Goal: Information Seeking & Learning: Learn about a topic

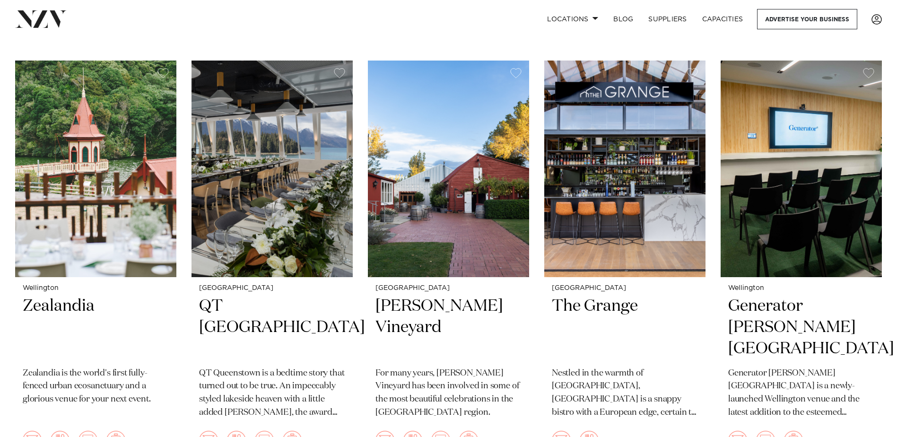
scroll to position [1036, 0]
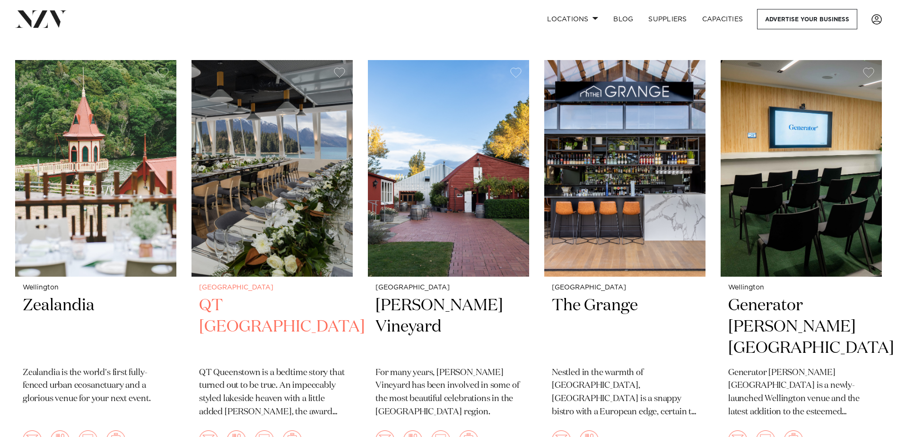
click at [230, 203] on img at bounding box center [272, 168] width 161 height 216
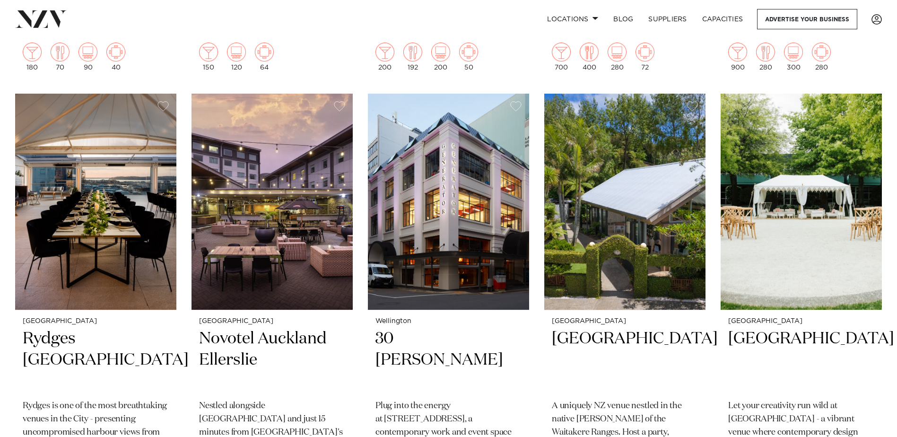
scroll to position [1845, 0]
click at [621, 228] on img at bounding box center [624, 202] width 161 height 216
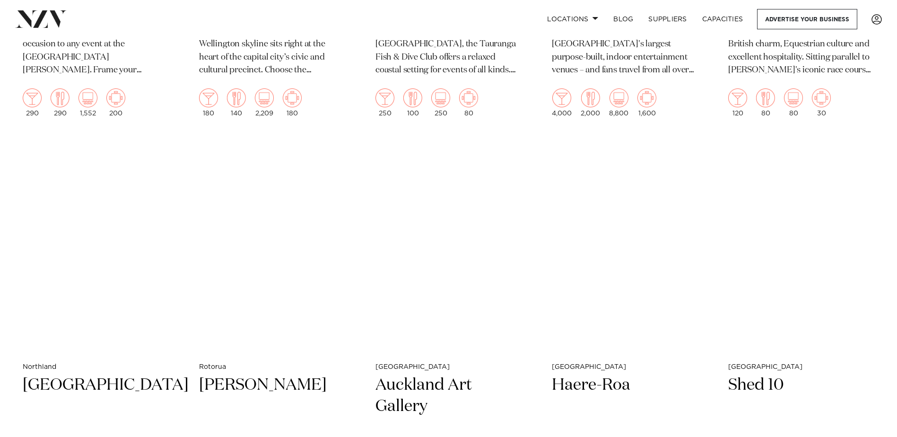
scroll to position [3906, 0]
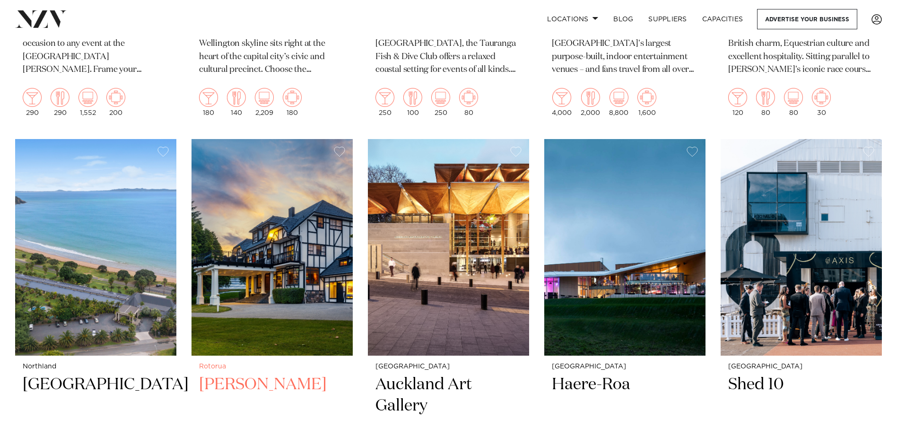
click at [293, 265] on img at bounding box center [272, 247] width 161 height 216
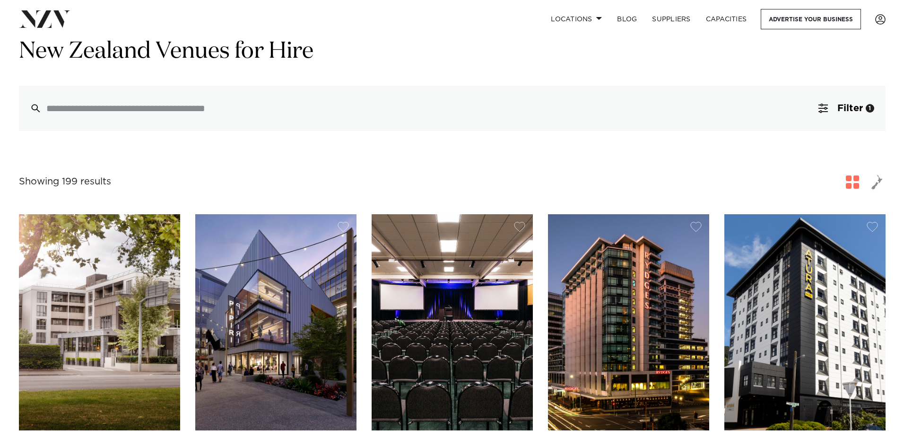
scroll to position [0, 0]
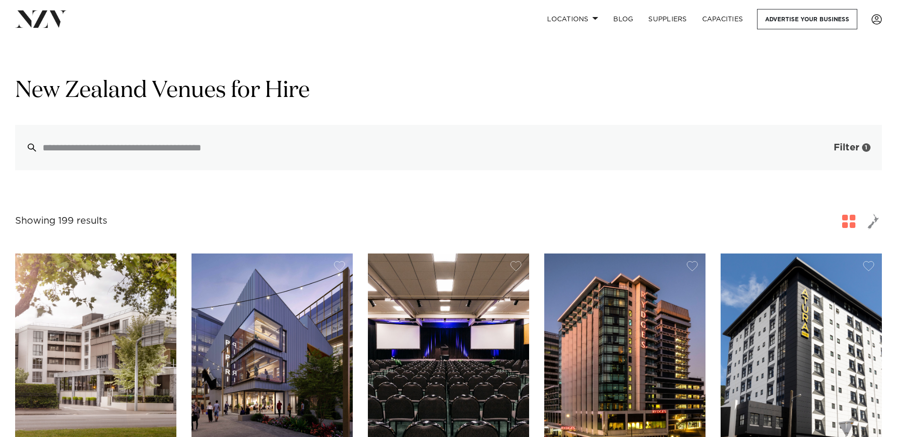
click at [851, 152] on span "Filter" at bounding box center [847, 147] width 26 height 9
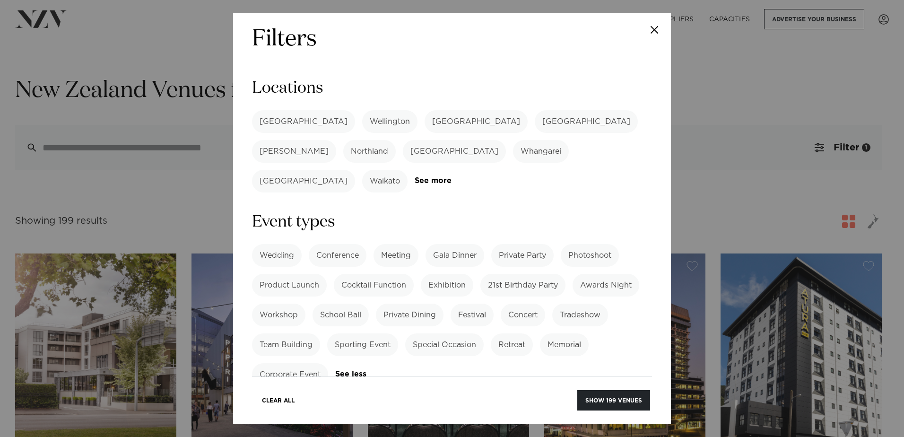
click at [283, 117] on label "[GEOGRAPHIC_DATA]" at bounding box center [303, 121] width 103 height 23
click at [591, 399] on button "Show 77 venues" at bounding box center [616, 400] width 70 height 20
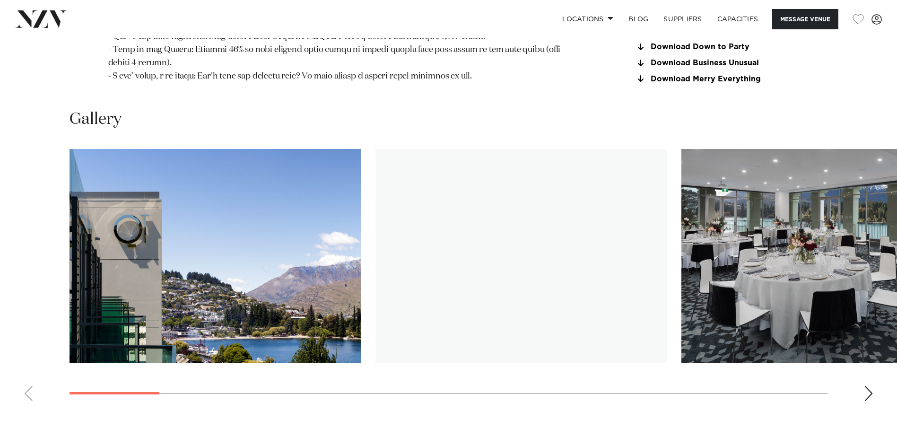
scroll to position [1162, 0]
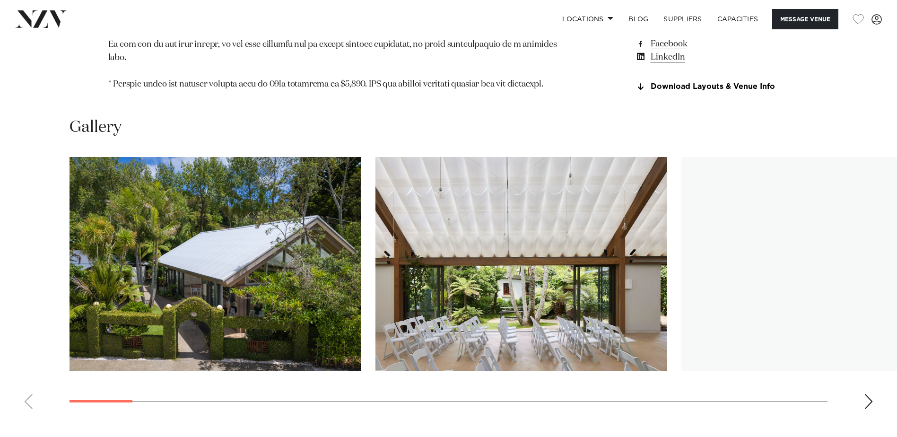
scroll to position [1044, 0]
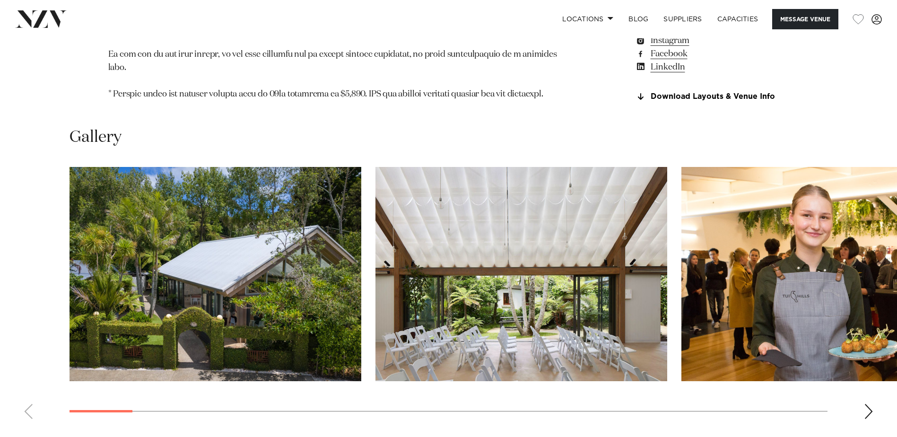
click at [867, 404] on div "Next slide" at bounding box center [868, 411] width 9 height 15
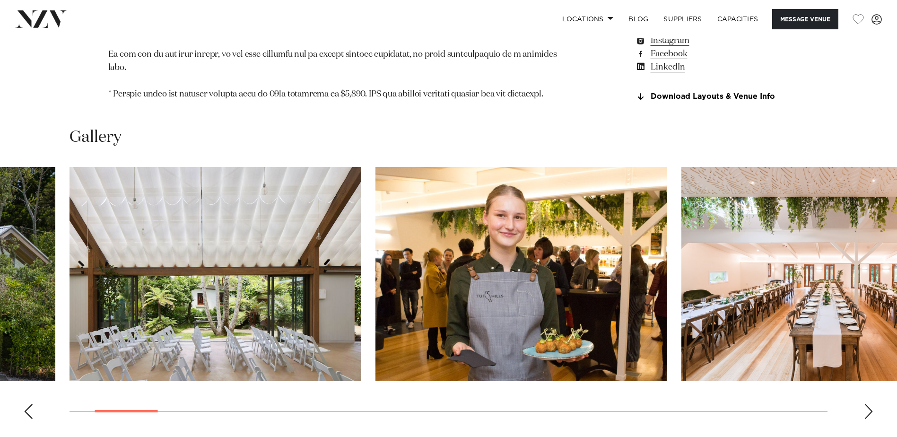
click at [867, 404] on div "Next slide" at bounding box center [868, 411] width 9 height 15
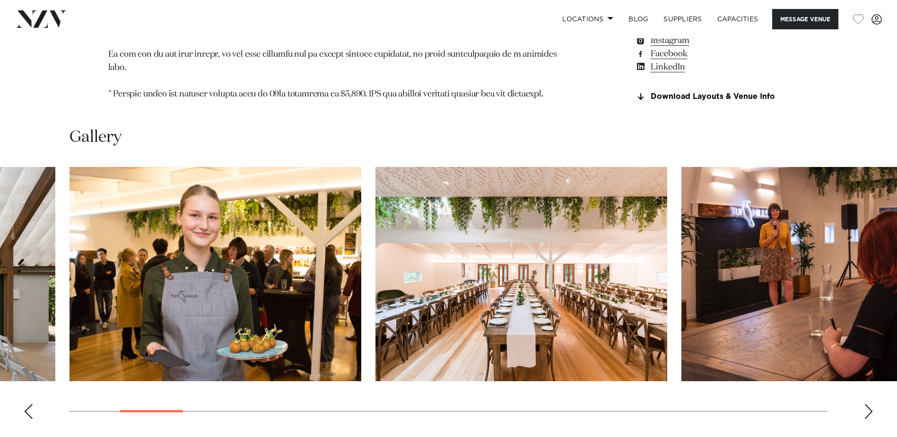
click at [867, 404] on div "Next slide" at bounding box center [868, 411] width 9 height 15
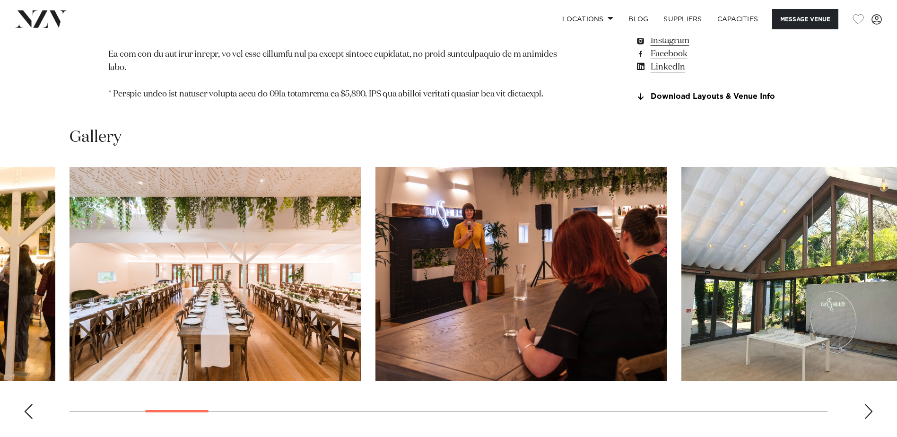
click at [867, 404] on div "Next slide" at bounding box center [868, 411] width 9 height 15
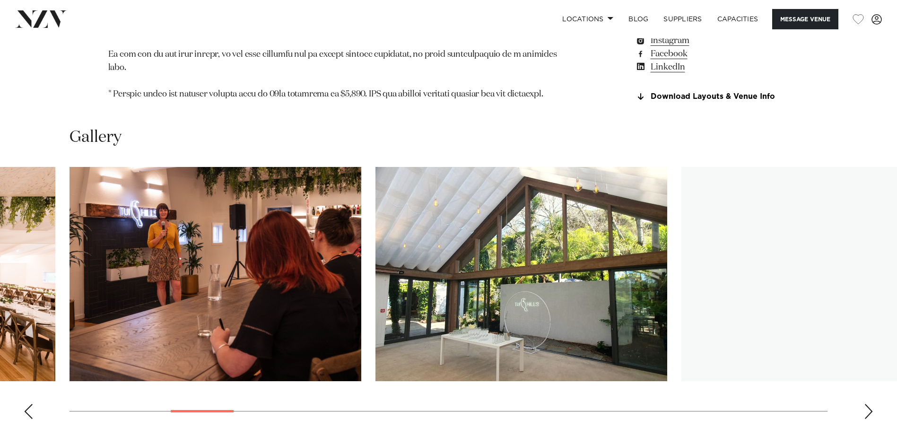
click at [867, 404] on div "Next slide" at bounding box center [868, 411] width 9 height 15
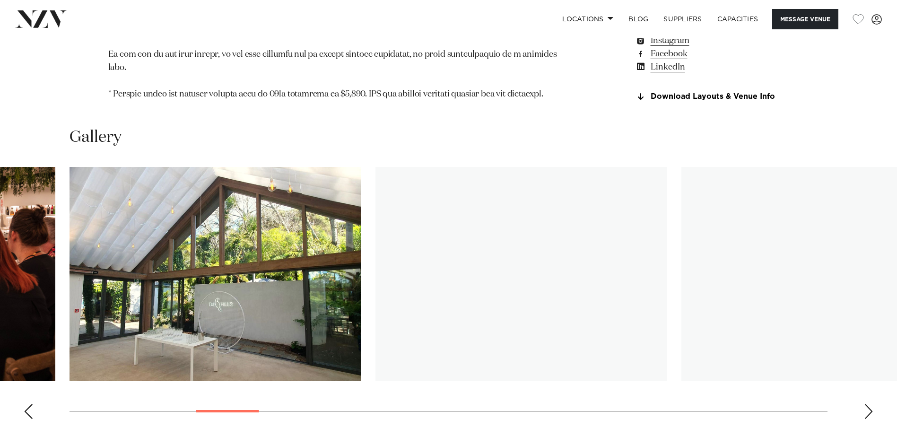
click at [866, 404] on div "Next slide" at bounding box center [868, 411] width 9 height 15
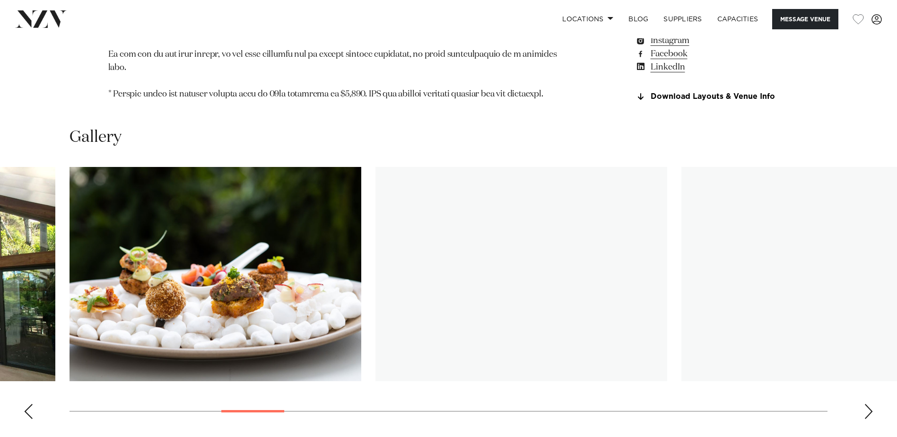
click at [866, 404] on div "Next slide" at bounding box center [868, 411] width 9 height 15
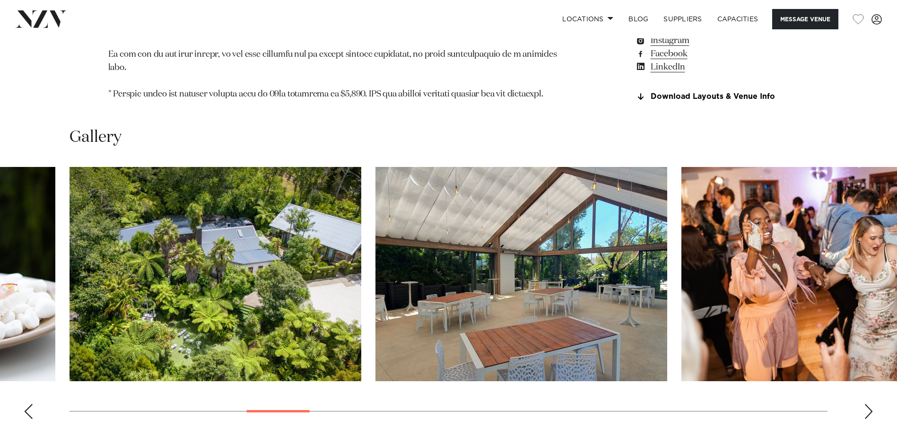
click at [866, 404] on div "Next slide" at bounding box center [868, 411] width 9 height 15
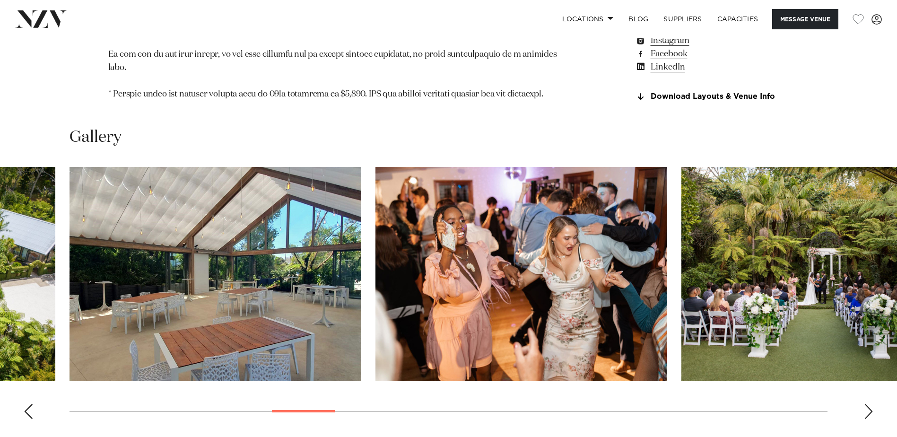
click at [866, 404] on div "Next slide" at bounding box center [868, 411] width 9 height 15
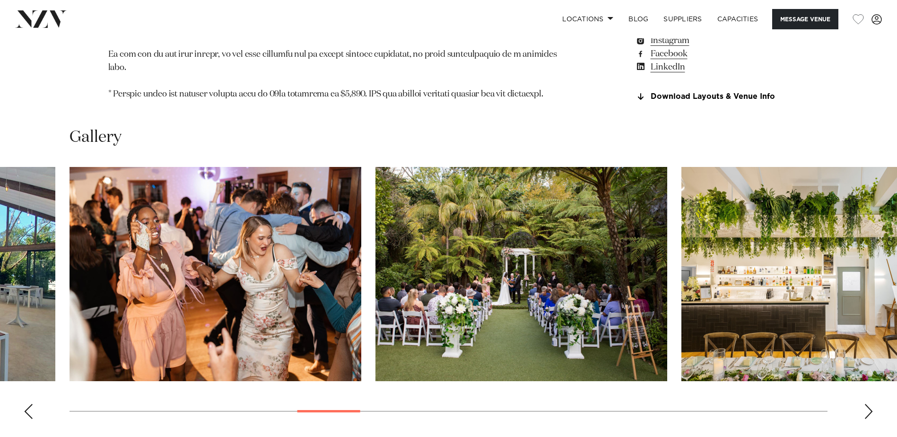
click at [866, 404] on div "Next slide" at bounding box center [868, 411] width 9 height 15
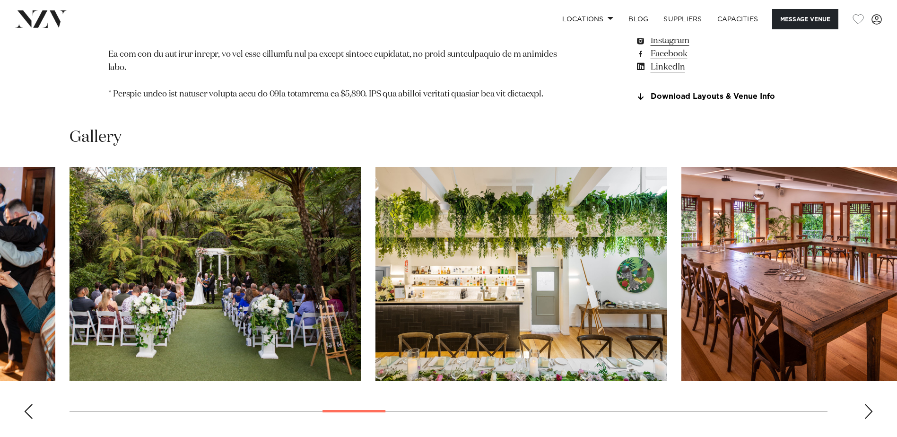
click at [866, 404] on div "Next slide" at bounding box center [868, 411] width 9 height 15
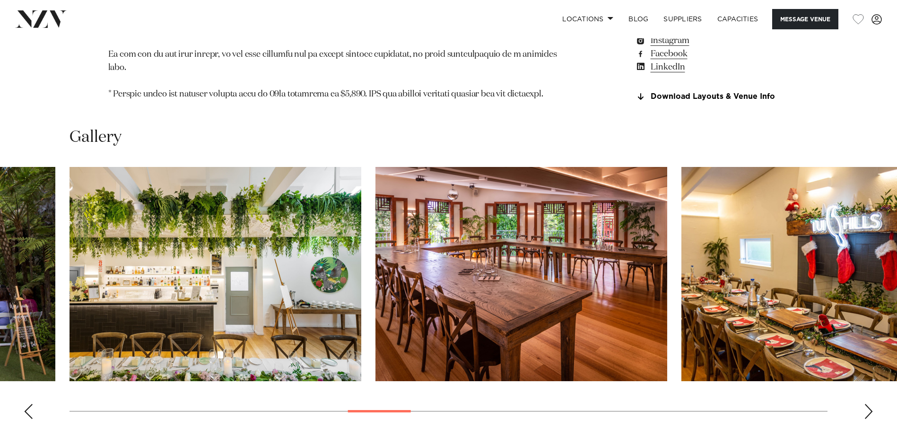
click at [866, 404] on div "Next slide" at bounding box center [868, 411] width 9 height 15
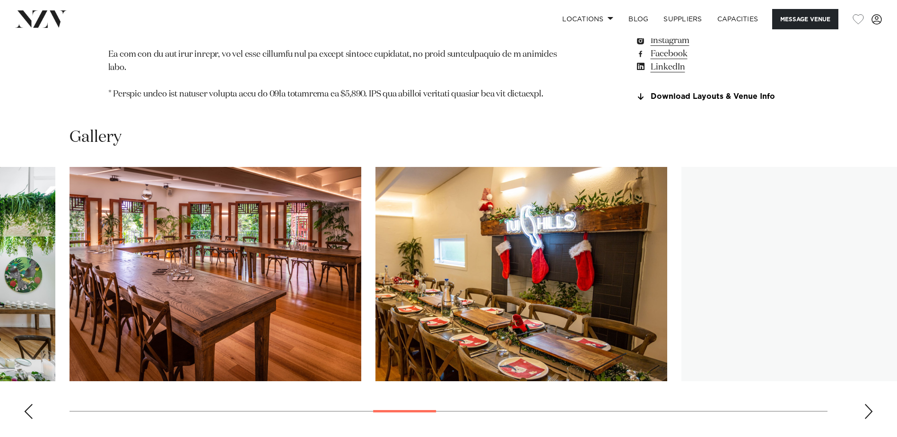
click at [866, 404] on div "Next slide" at bounding box center [868, 411] width 9 height 15
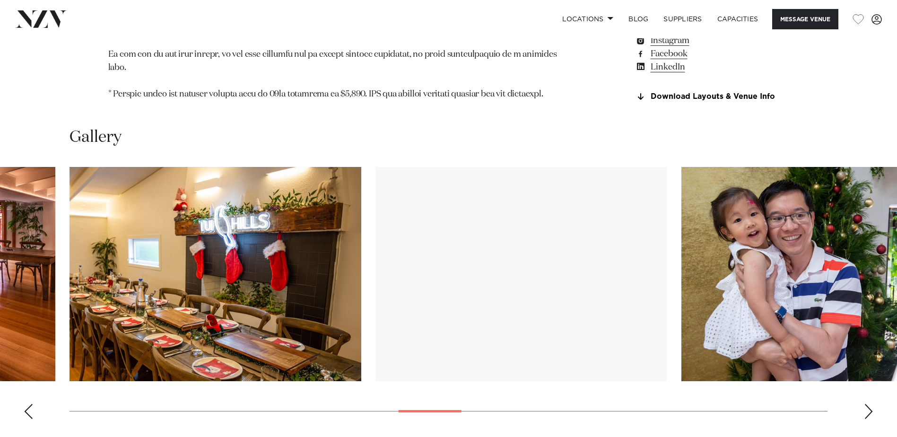
click at [866, 404] on div "Next slide" at bounding box center [868, 411] width 9 height 15
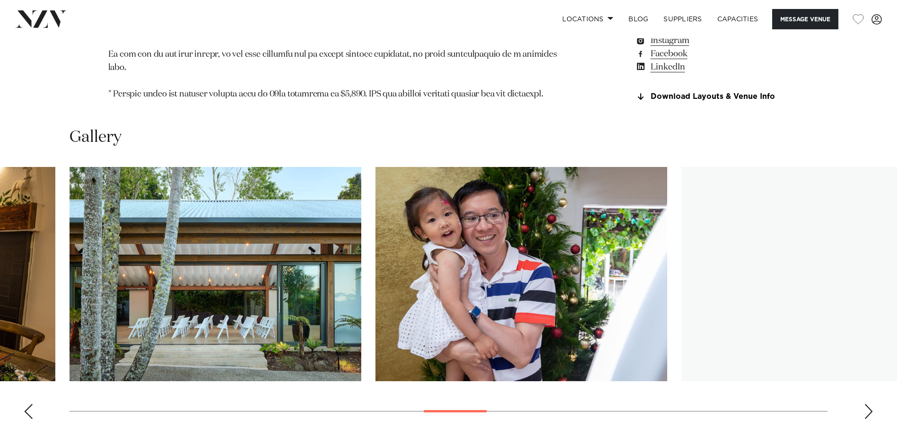
click at [866, 404] on div "Next slide" at bounding box center [868, 411] width 9 height 15
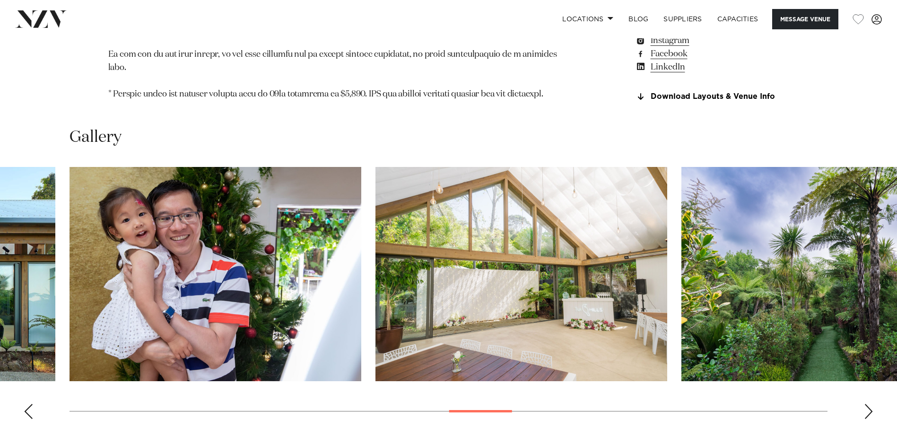
click at [866, 404] on div "Next slide" at bounding box center [868, 411] width 9 height 15
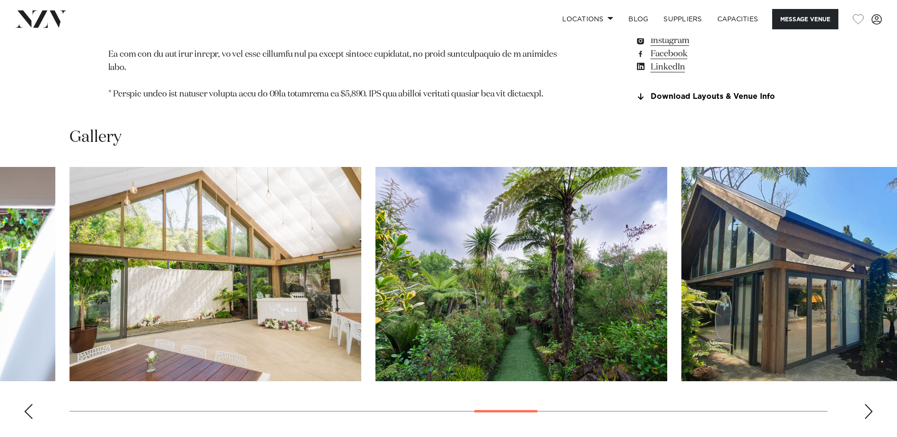
click at [866, 404] on div "Next slide" at bounding box center [868, 411] width 9 height 15
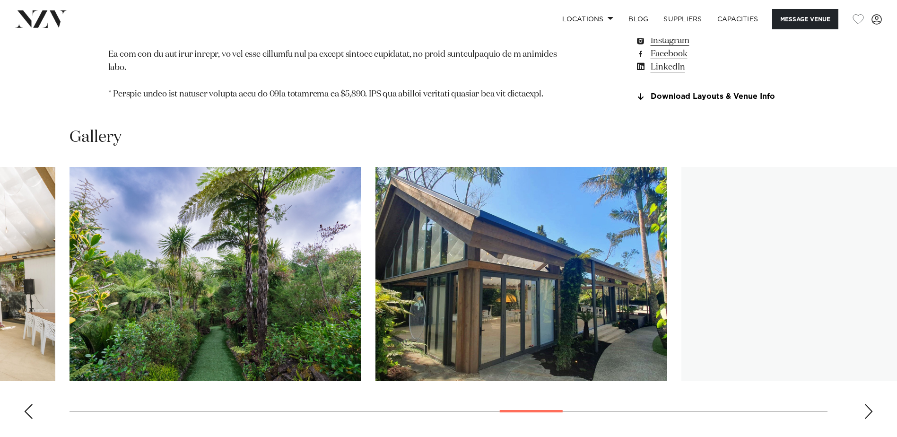
click at [866, 404] on div "Next slide" at bounding box center [868, 411] width 9 height 15
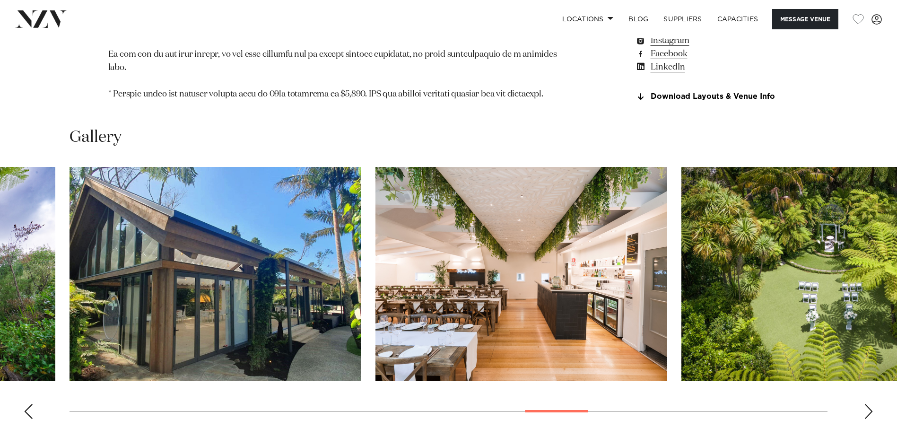
click at [866, 404] on div "Next slide" at bounding box center [868, 411] width 9 height 15
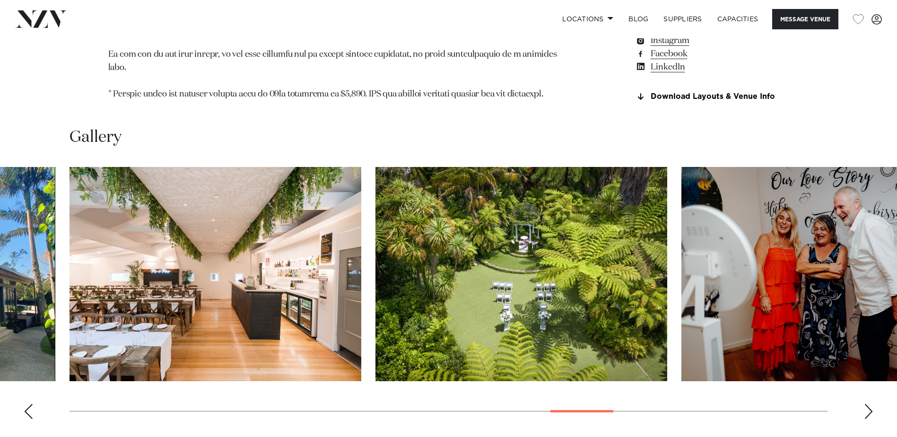
click at [866, 404] on div "Next slide" at bounding box center [868, 411] width 9 height 15
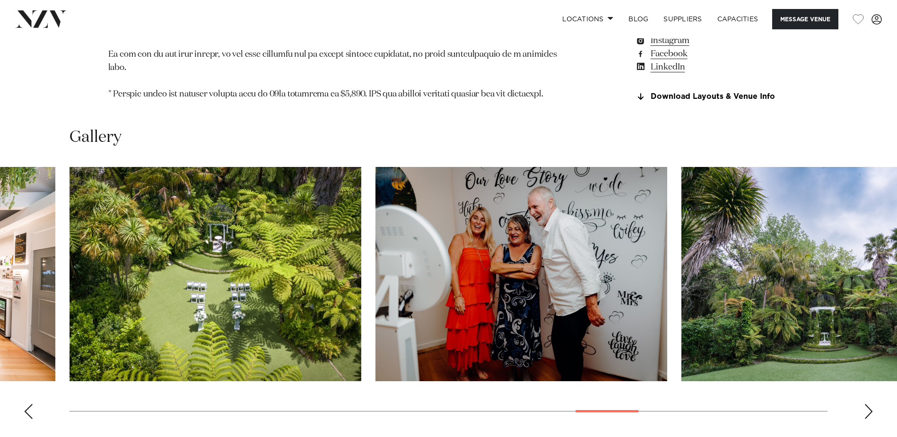
click at [866, 404] on div "Next slide" at bounding box center [868, 411] width 9 height 15
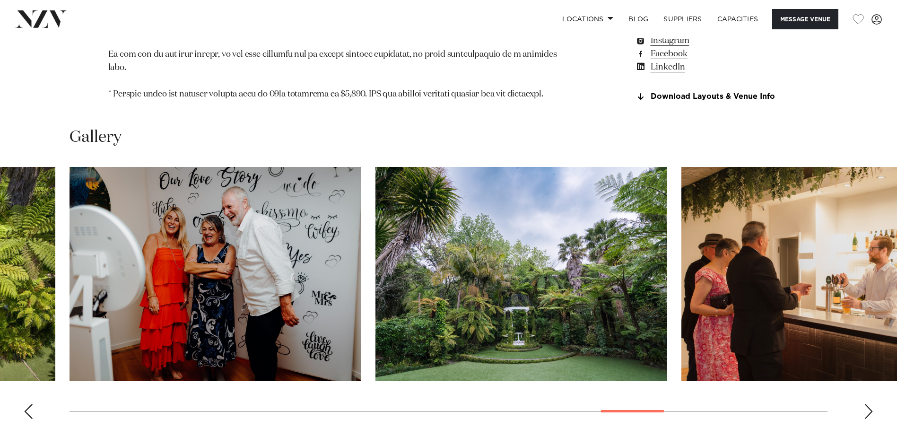
click at [866, 404] on div "Next slide" at bounding box center [868, 411] width 9 height 15
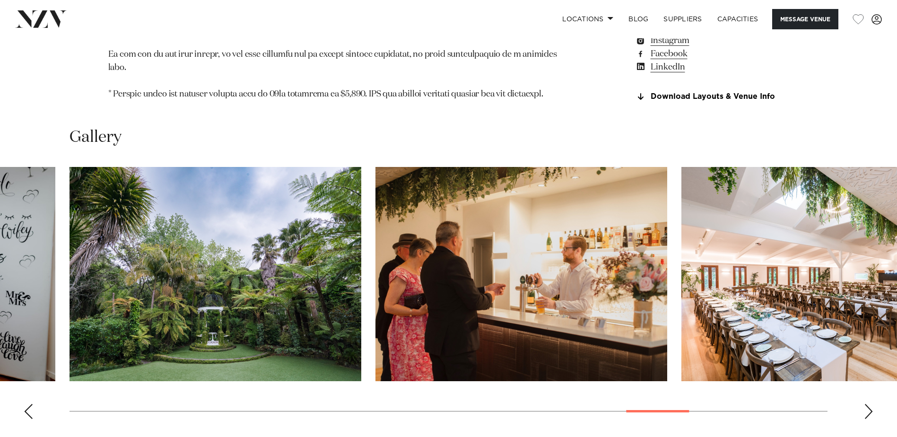
click at [866, 404] on div "Next slide" at bounding box center [868, 411] width 9 height 15
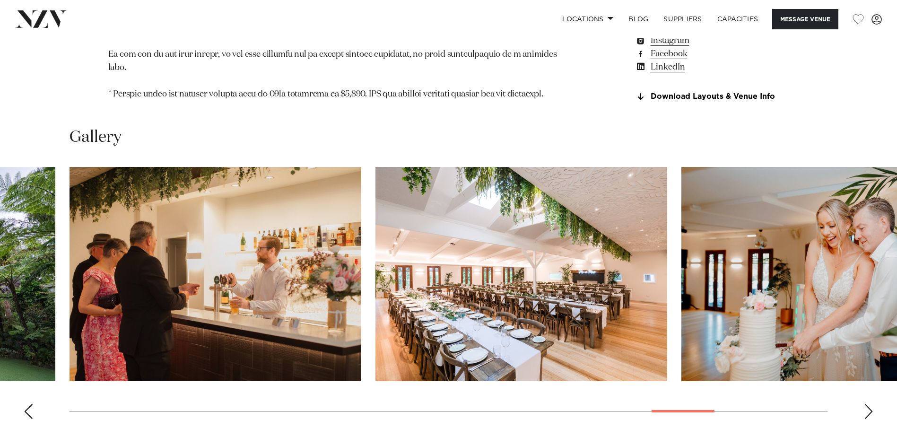
click at [866, 404] on div "Next slide" at bounding box center [868, 411] width 9 height 15
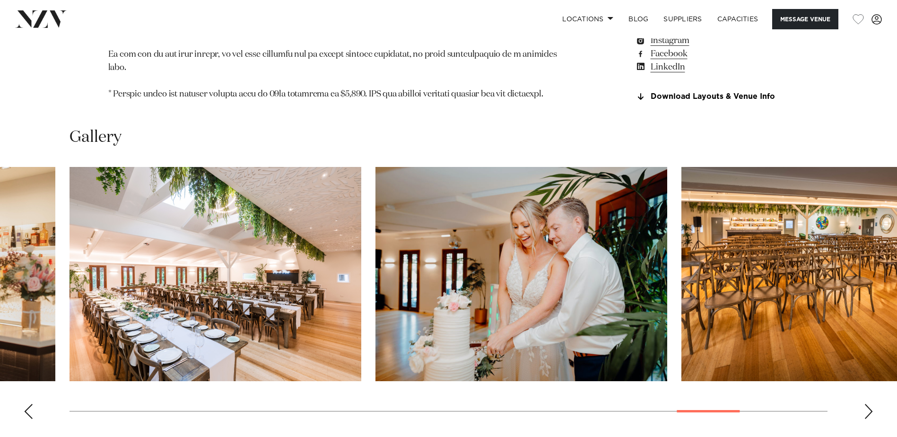
click at [866, 404] on div "Next slide" at bounding box center [868, 411] width 9 height 15
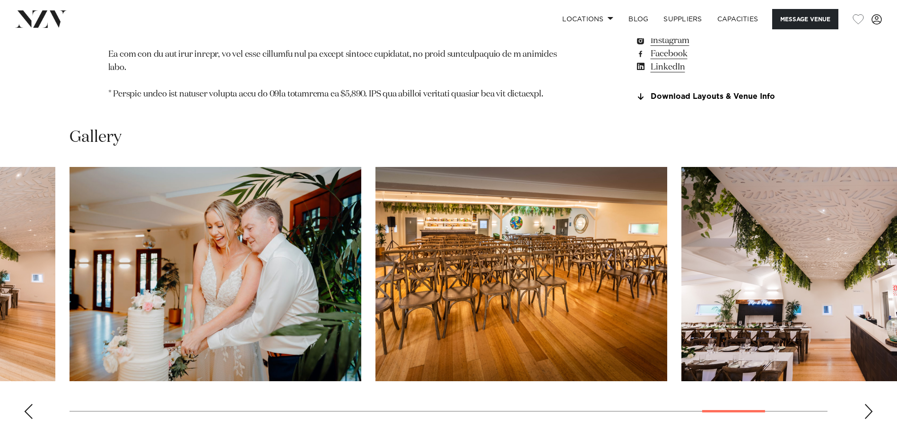
click at [866, 404] on div "Next slide" at bounding box center [868, 411] width 9 height 15
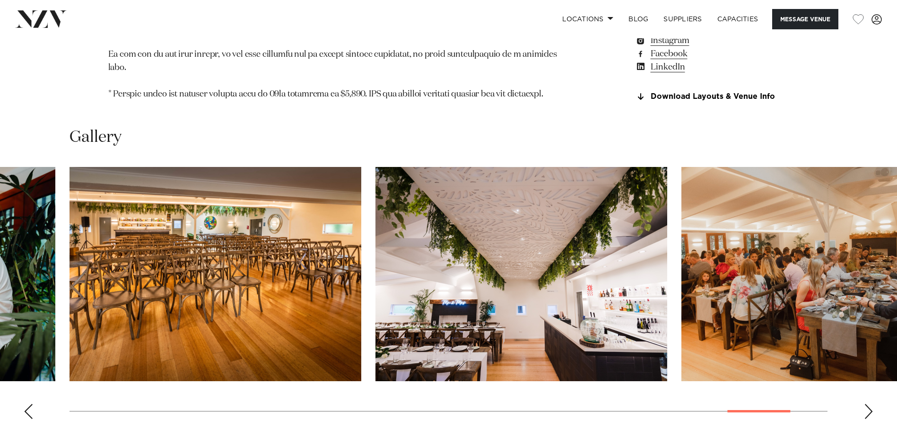
click at [866, 404] on div "Next slide" at bounding box center [868, 411] width 9 height 15
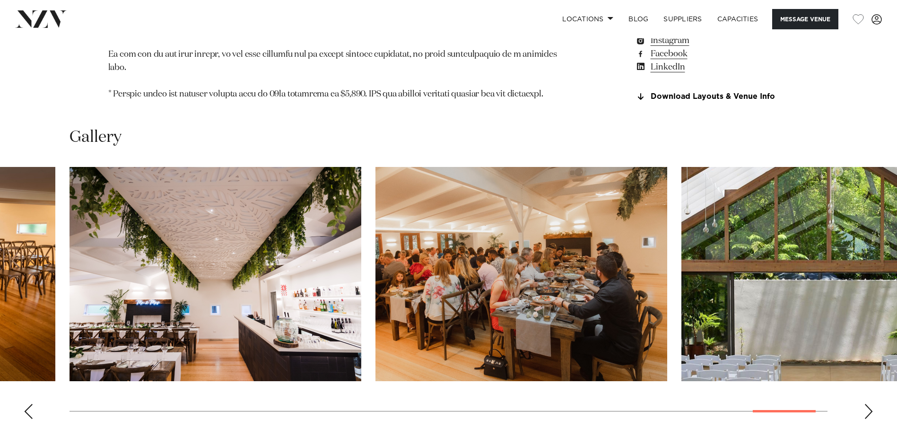
click at [866, 404] on div "Next slide" at bounding box center [868, 411] width 9 height 15
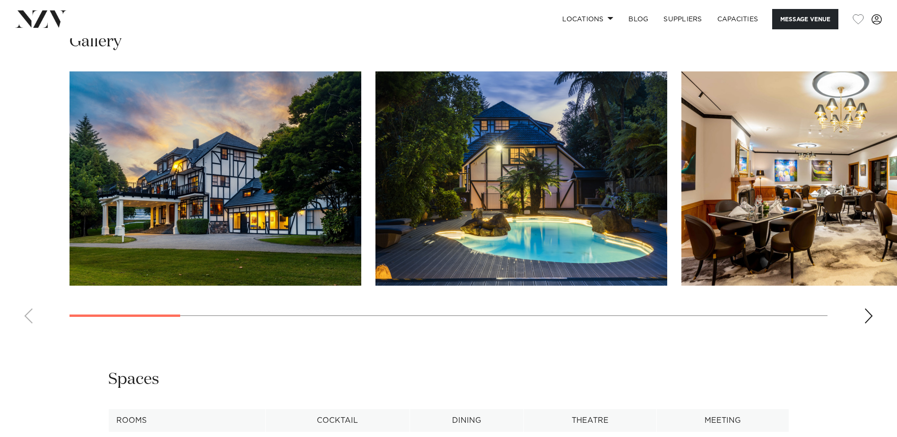
scroll to position [930, 0]
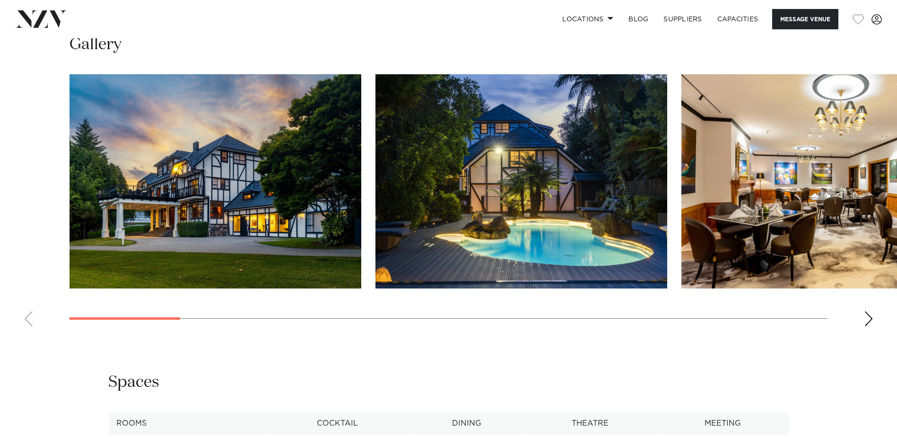
click at [859, 306] on swiper-container at bounding box center [448, 204] width 897 height 260
click at [870, 316] on div "Next slide" at bounding box center [868, 318] width 9 height 15
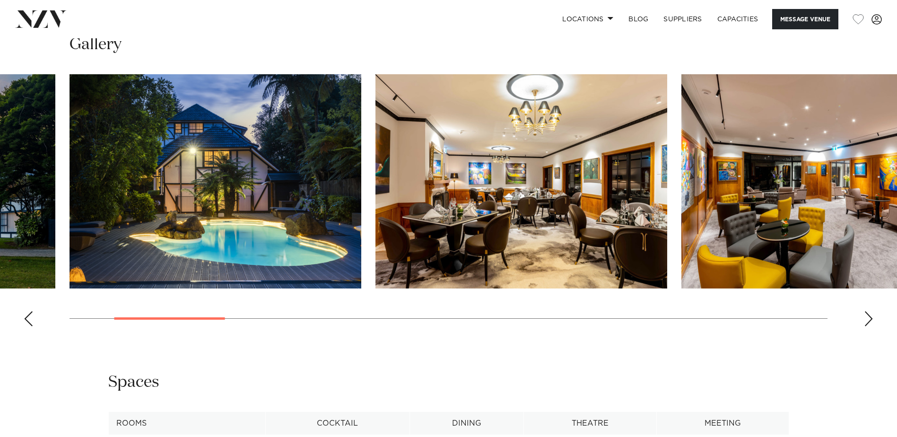
click at [867, 319] on div "Next slide" at bounding box center [868, 318] width 9 height 15
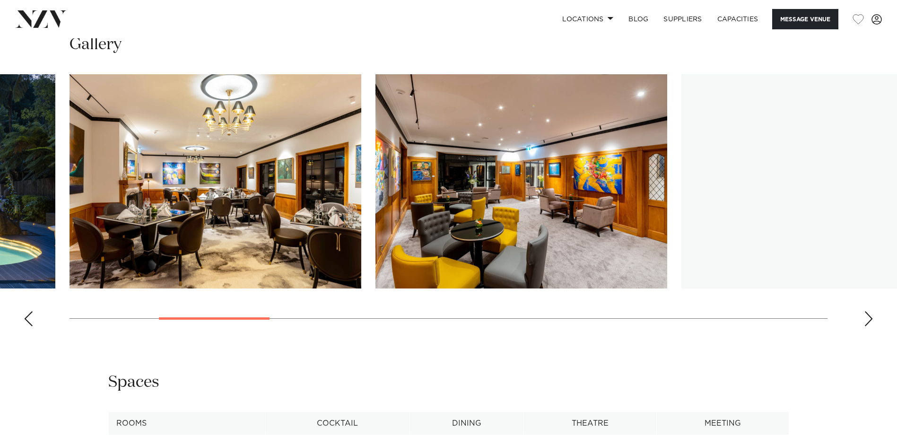
click at [867, 319] on div "Next slide" at bounding box center [868, 318] width 9 height 15
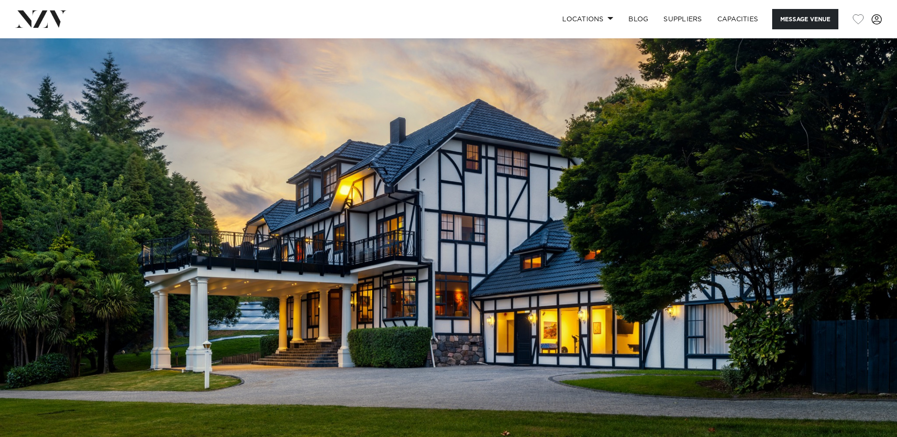
scroll to position [7, 0]
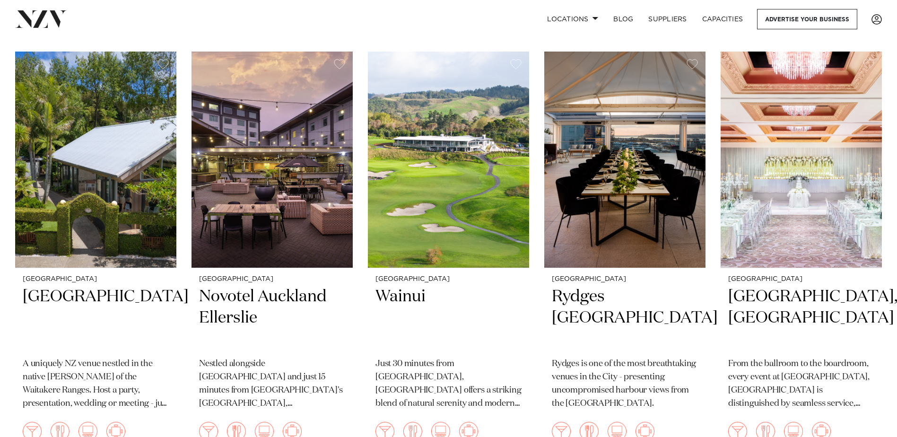
scroll to position [1184, 0]
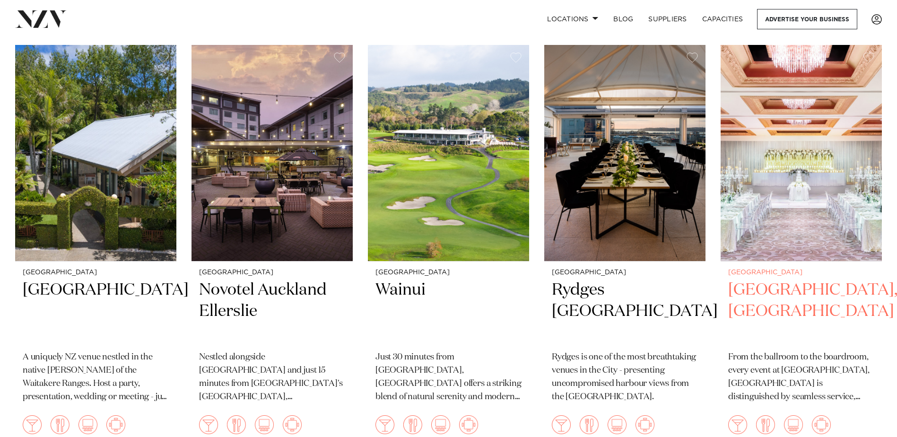
click at [821, 185] on img at bounding box center [801, 153] width 161 height 216
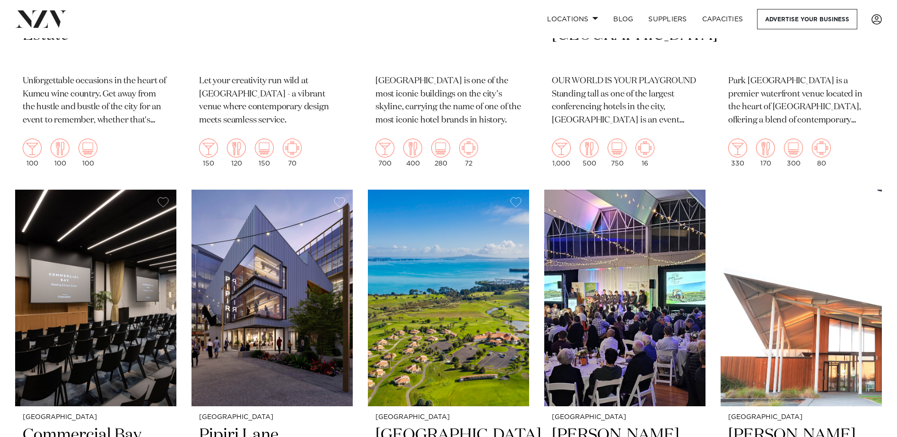
scroll to position [1882, 0]
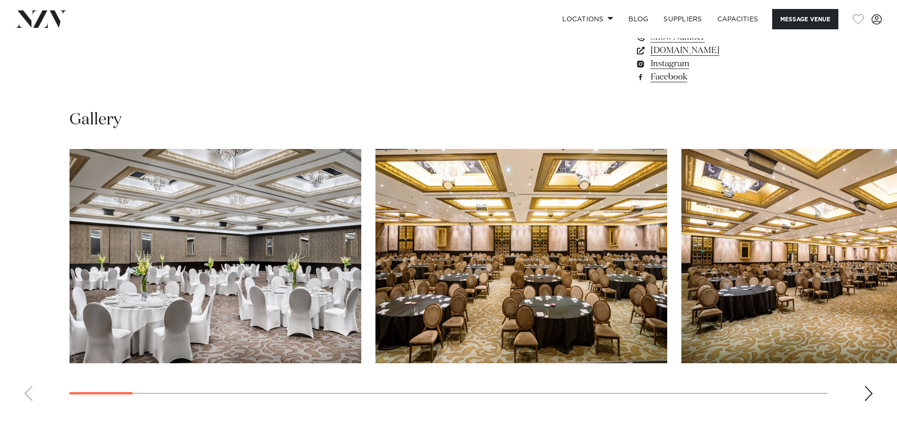
scroll to position [883, 0]
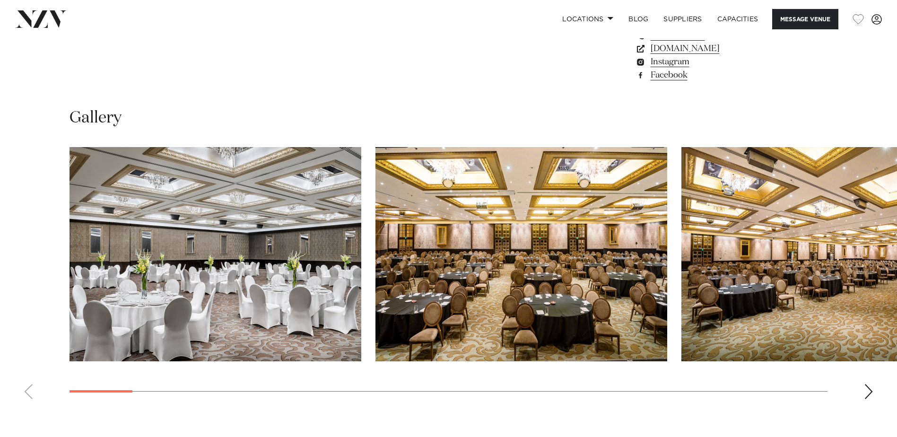
click at [868, 384] on div "Next slide" at bounding box center [868, 391] width 9 height 15
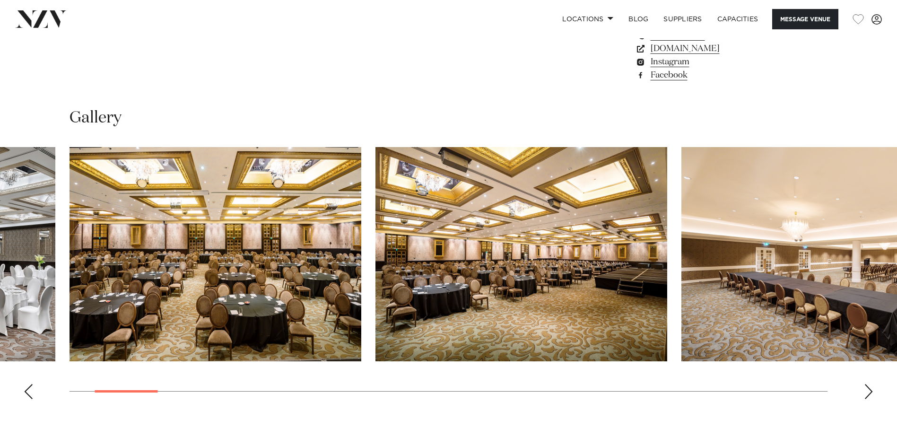
click at [868, 384] on div "Next slide" at bounding box center [868, 391] width 9 height 15
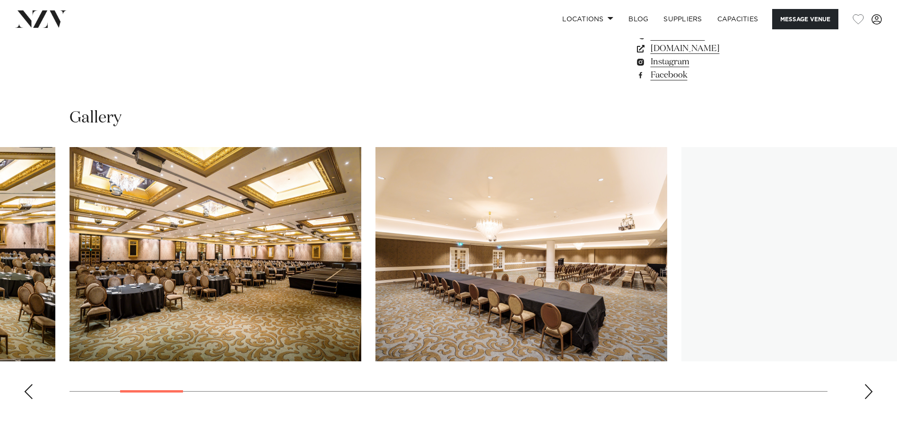
click at [868, 384] on div "Next slide" at bounding box center [868, 391] width 9 height 15
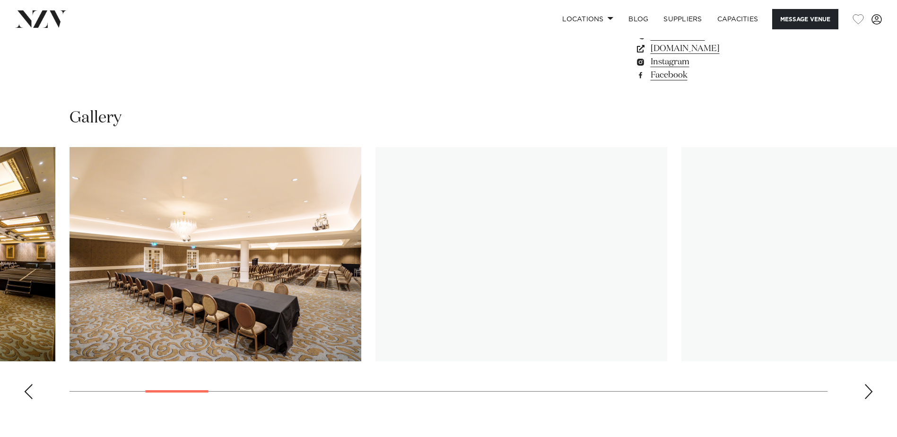
click at [868, 384] on div "Next slide" at bounding box center [868, 391] width 9 height 15
